Goal: Communication & Community: Answer question/provide support

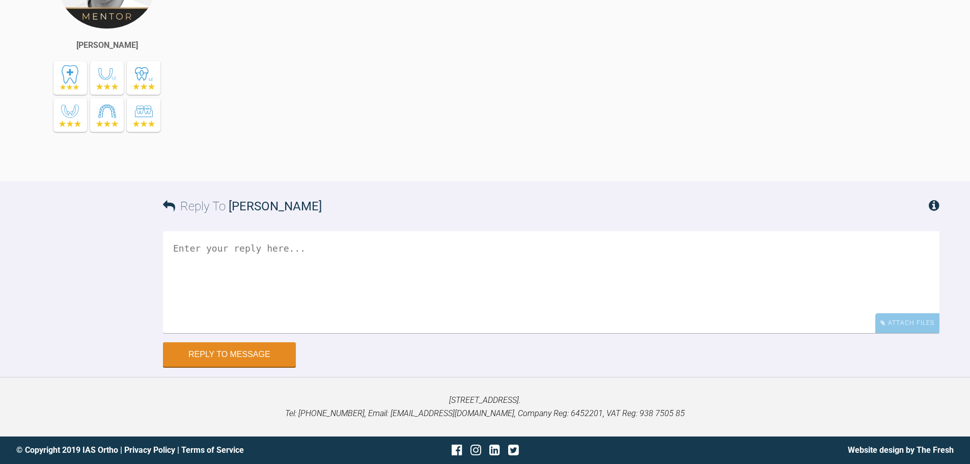
scroll to position [5575, 0]
click at [899, 326] on div "Attach Files" at bounding box center [908, 324] width 64 height 20
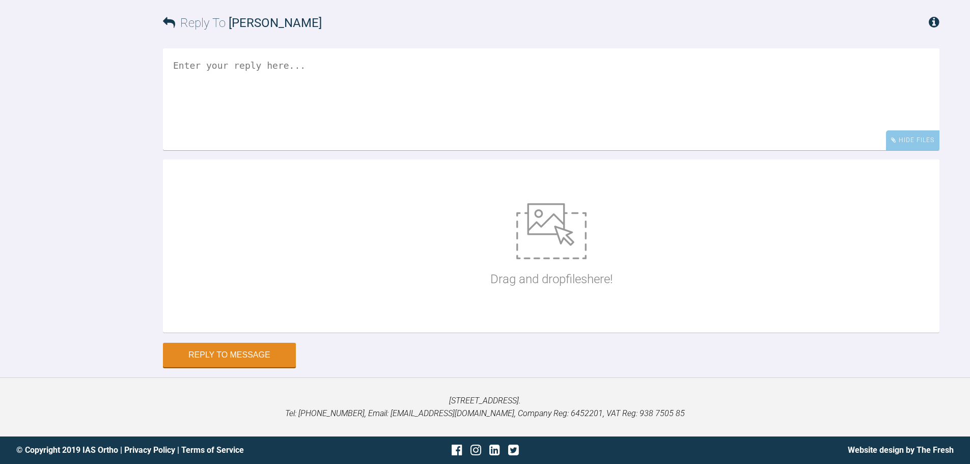
scroll to position [5758, 0]
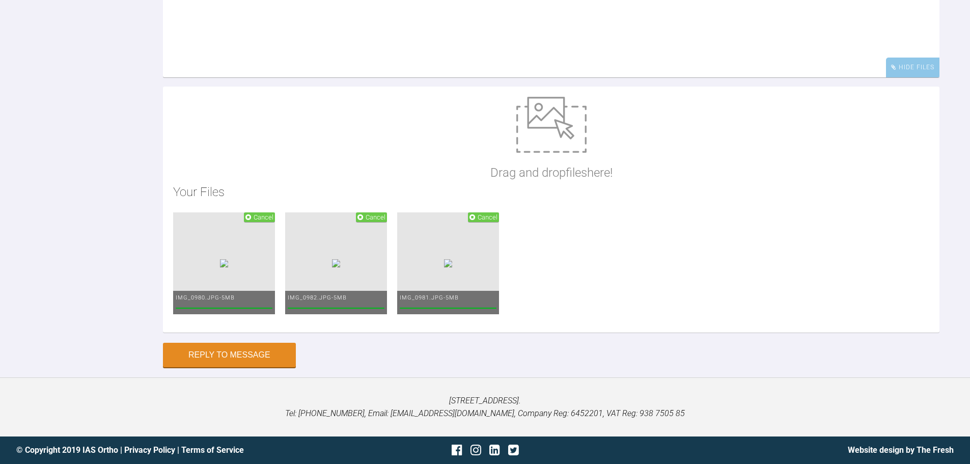
click at [554, 77] on textarea at bounding box center [551, 27] width 777 height 102
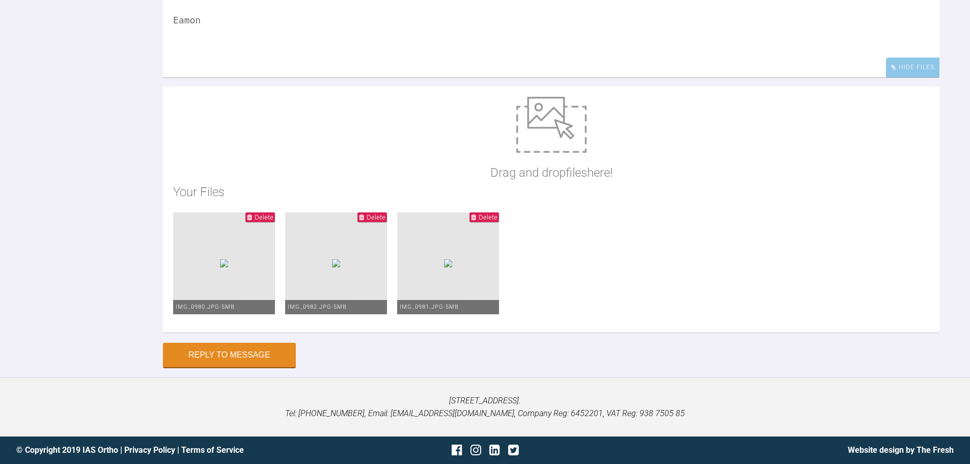
click at [226, 62] on textarea "Hi Asif, this is the fit of the new functional which is activated more as shown…" at bounding box center [551, 27] width 777 height 102
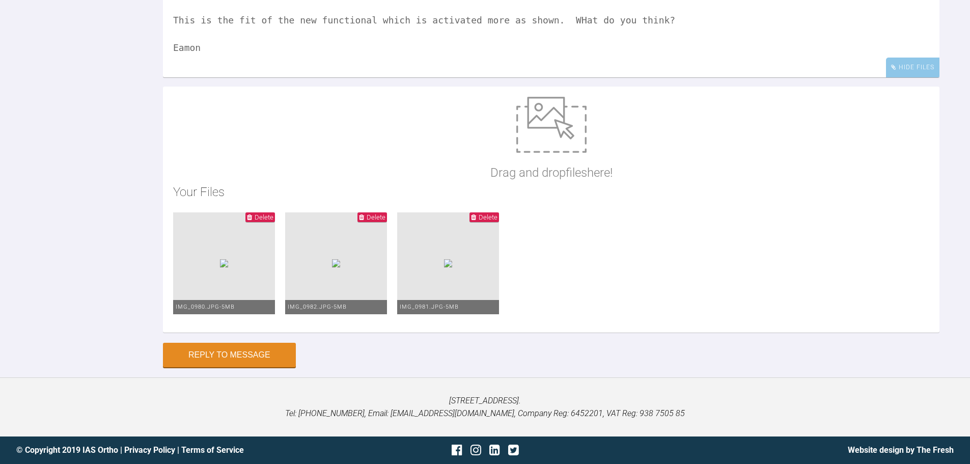
click at [553, 77] on textarea "Hi Asif, This is the fit of the new functional which is activated more as shown…" at bounding box center [551, 27] width 777 height 102
type textarea "Hi Asif, This is the fit of the new functional which is activated more as shown…"
click at [265, 368] on button "Reply to Message" at bounding box center [229, 356] width 133 height 24
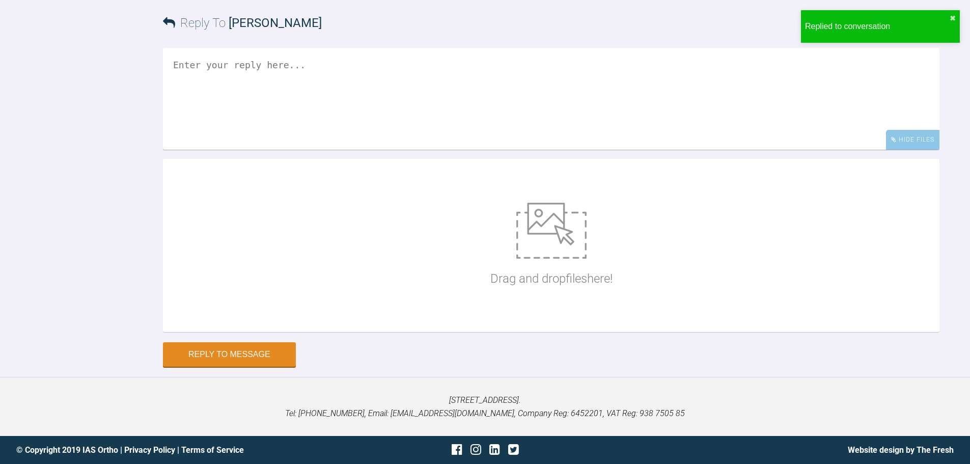
scroll to position [5915, 0]
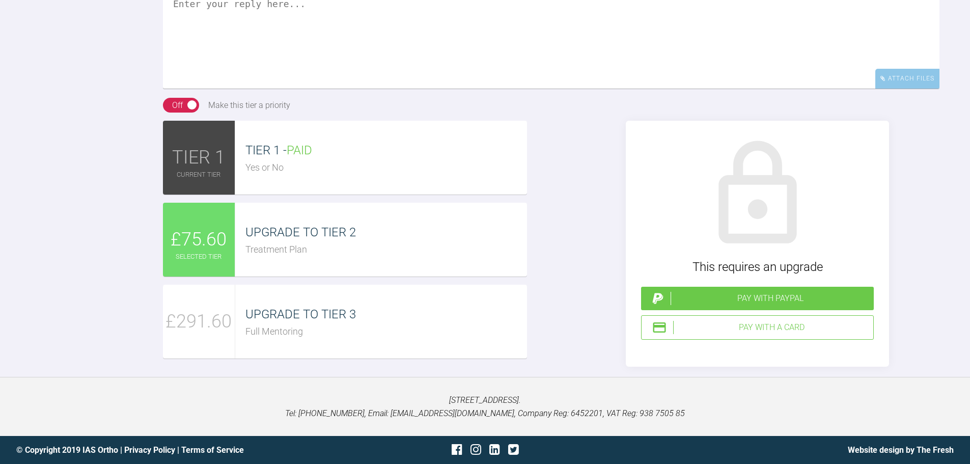
scroll to position [3155, 0]
click at [394, 89] on textarea at bounding box center [551, 38] width 777 height 102
click at [479, 89] on textarea "Hi [PERSON_NAME], we are good to gop here. The UR6 has been root tretaed in [DA…" at bounding box center [551, 38] width 777 height 102
click at [531, 89] on textarea "Hi [PERSON_NAME], we are good to gop here. The UR6 has been root treated in [DA…" at bounding box center [551, 38] width 777 height 102
click at [313, 89] on textarea "Hi [PERSON_NAME], we are good to gop here. The UR6 has been root treated in [DA…" at bounding box center [551, 38] width 777 height 102
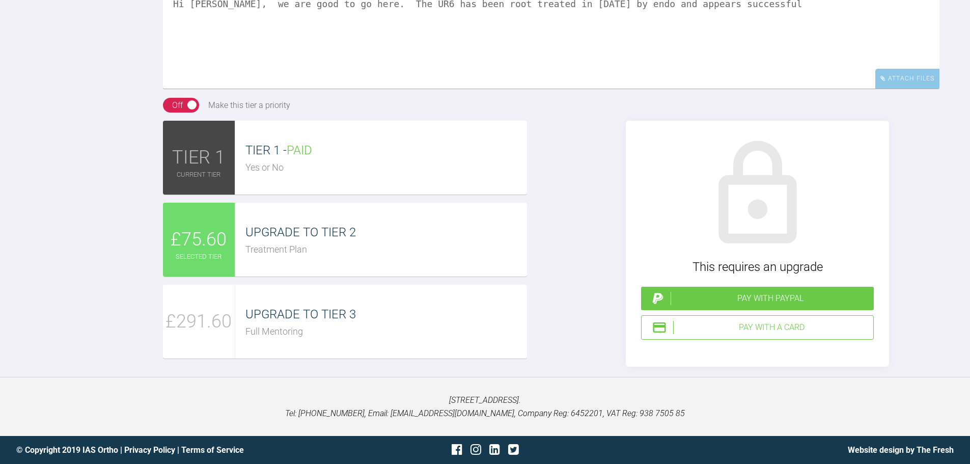
click at [742, 89] on textarea "Hi [PERSON_NAME], we are good to go here. The UR6 has been root treated in [DAT…" at bounding box center [551, 38] width 777 height 102
click at [224, 89] on textarea "Hi [PERSON_NAME], we are good to go here. The UR6 has been root treated in [DAT…" at bounding box center [551, 38] width 777 height 102
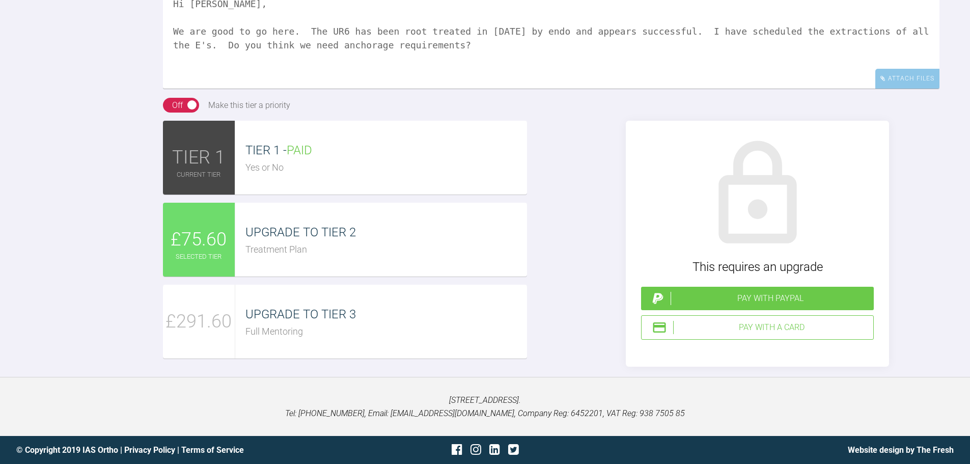
drag, startPoint x: 390, startPoint y: 235, endPoint x: 339, endPoint y: 238, distance: 51.1
click at [339, 89] on textarea "Hi [PERSON_NAME], We are good to go here. The UR6 has been root treated in [DAT…" at bounding box center [551, 38] width 777 height 102
click at [415, 89] on textarea "Hi [PERSON_NAME], We are good to go here. The UR6 has been root treated in [DAT…" at bounding box center [551, 38] width 777 height 102
type textarea "Hi [PERSON_NAME], We are good to go here. The UR6 has been root treated in [DAT…"
click at [911, 89] on div "Attach Files" at bounding box center [908, 79] width 64 height 20
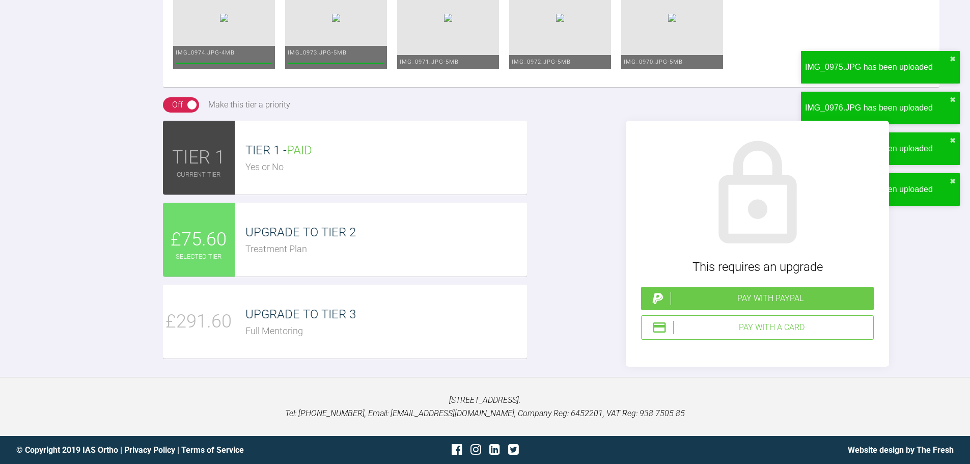
scroll to position [3822, 0]
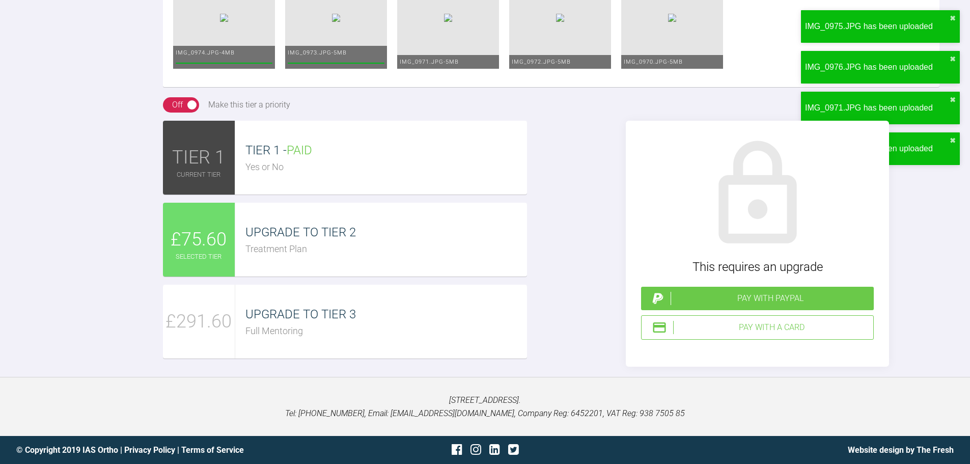
drag, startPoint x: 768, startPoint y: 329, endPoint x: 769, endPoint y: 323, distance: 5.7
click at [769, 323] on div "Pay with a Card" at bounding box center [771, 327] width 196 height 13
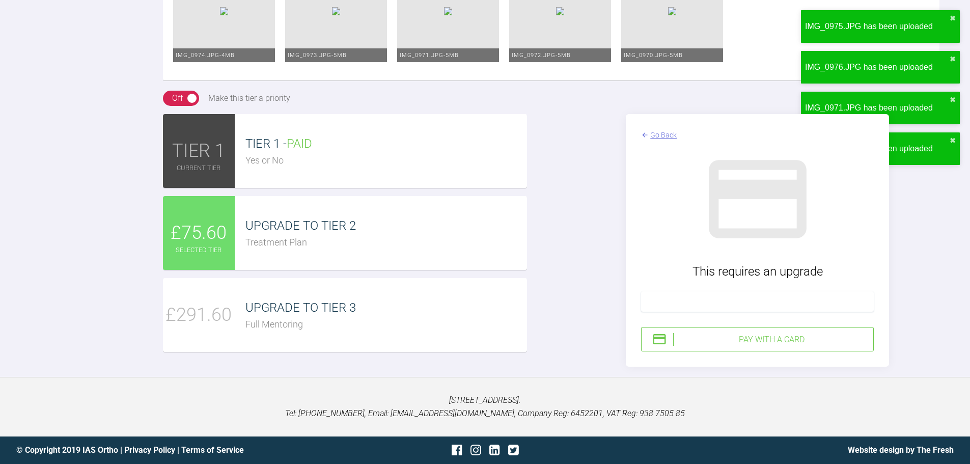
click at [801, 346] on div "Pay with a Card" at bounding box center [771, 339] width 196 height 13
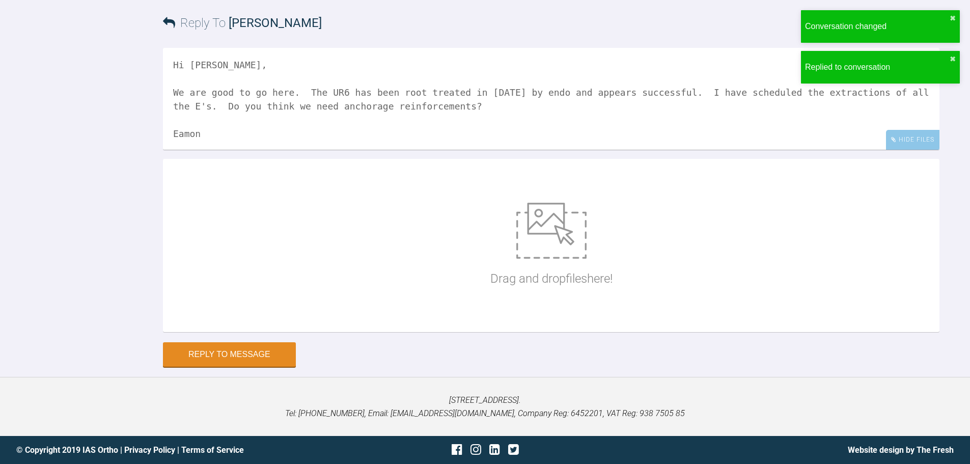
scroll to position [3441, 0]
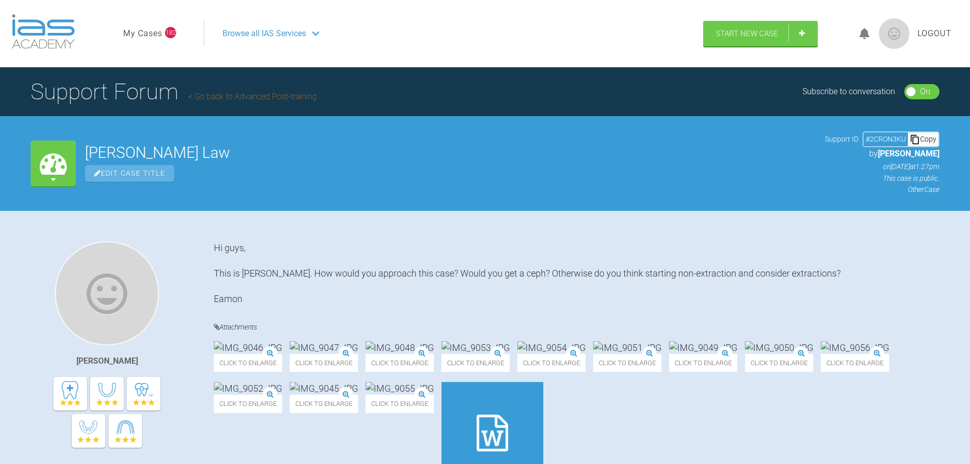
scroll to position [4564, 0]
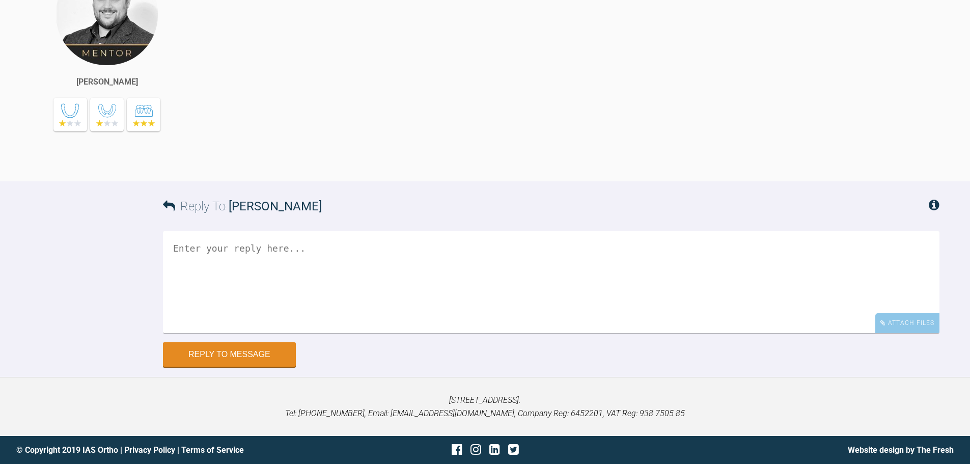
scroll to position [7786, 0]
